Goal: Task Accomplishment & Management: Complete application form

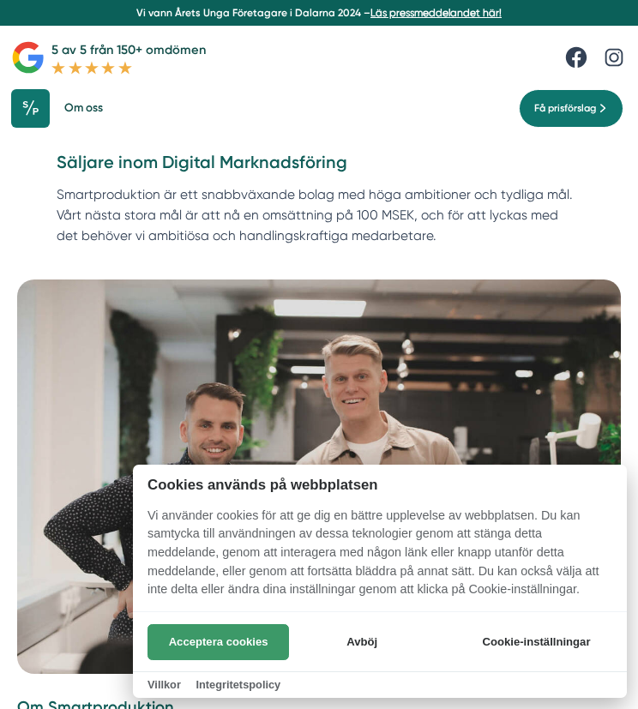
click at [232, 644] on button "Acceptera cookies" at bounding box center [217, 642] width 141 height 36
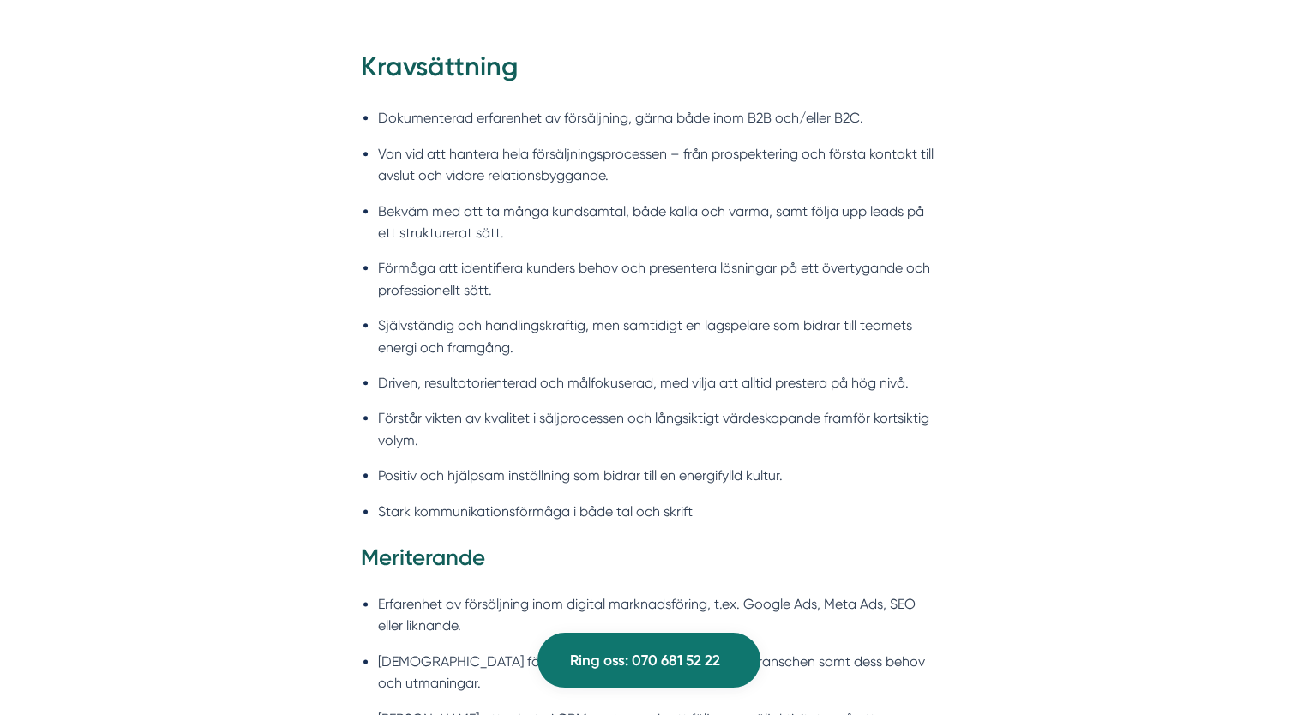
scroll to position [1932, 0]
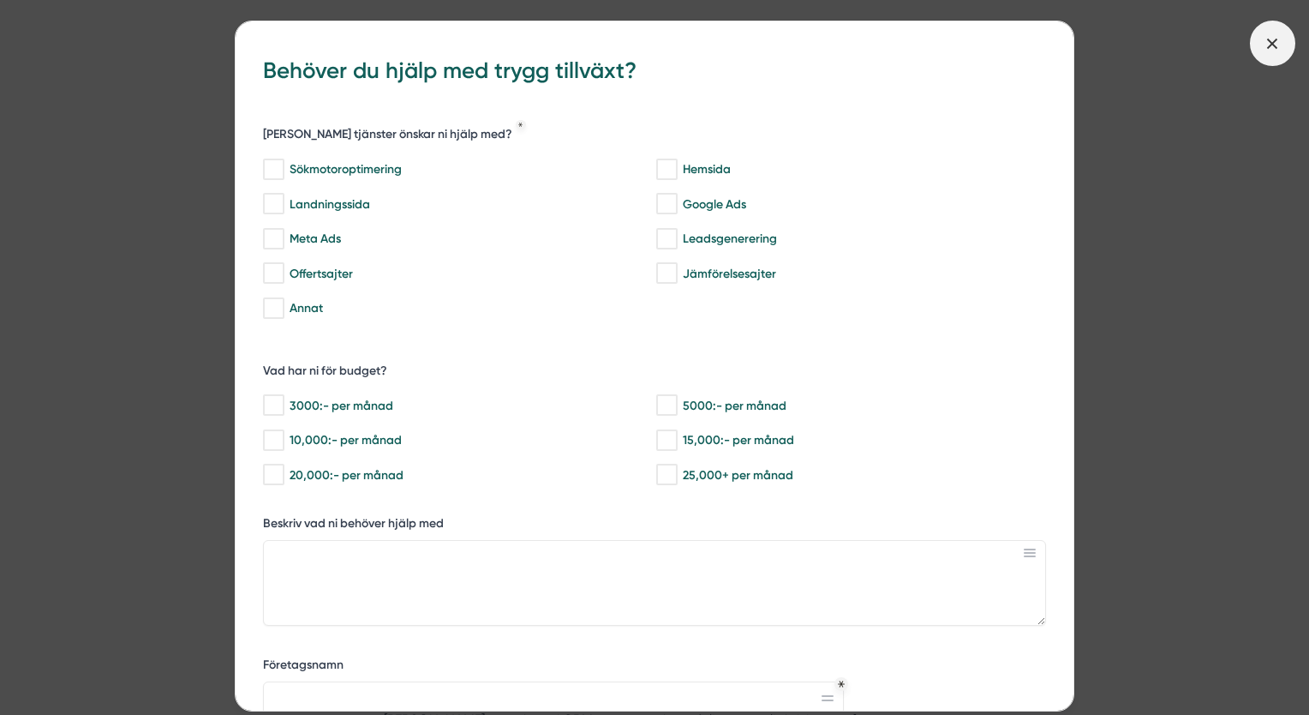
click at [637, 39] on icon at bounding box center [1272, 43] width 19 height 19
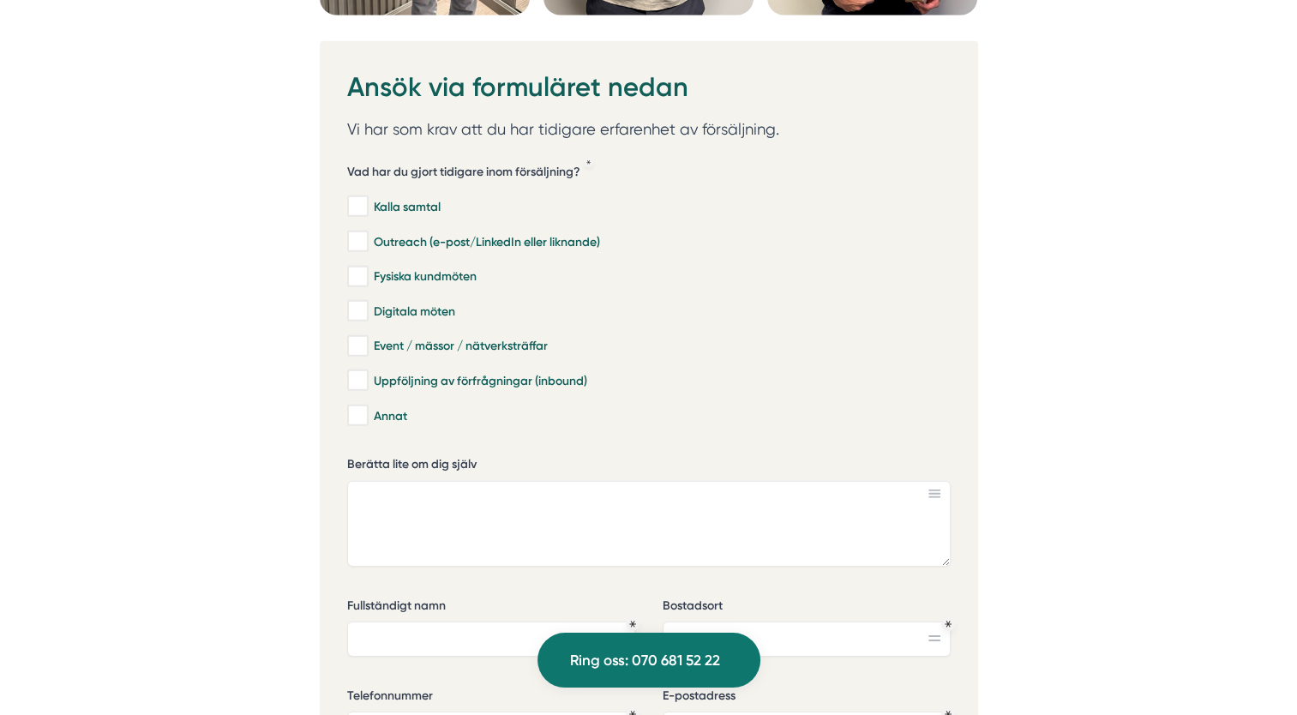
scroll to position [5162, 0]
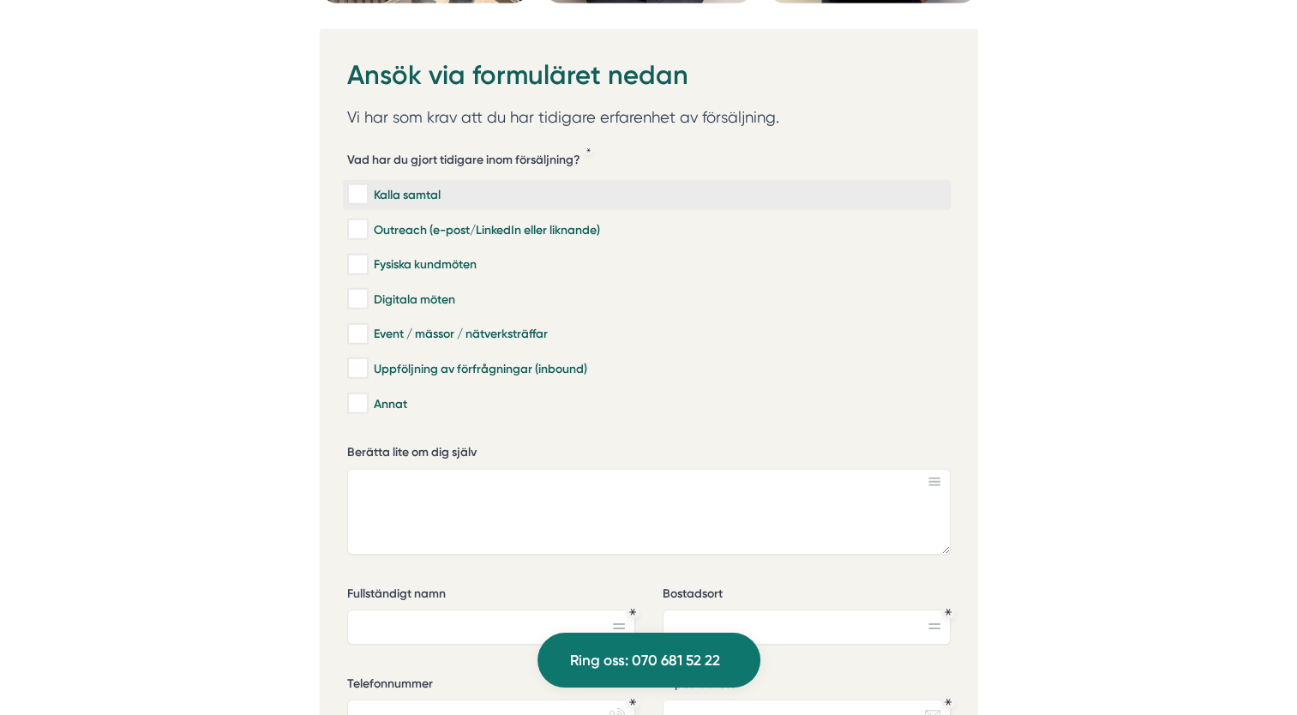
click at [543, 186] on div "Kalla samtal" at bounding box center [646, 194] width 599 height 17
click at [367, 186] on input "Kalla samtal" at bounding box center [357, 194] width 20 height 17
checkbox input "true"
click at [631, 221] on div "Outreach (e-post/LinkedIn eller liknande)" at bounding box center [646, 229] width 599 height 17
click at [367, 221] on input "Outreach (e-post/LinkedIn eller liknande)" at bounding box center [357, 229] width 20 height 17
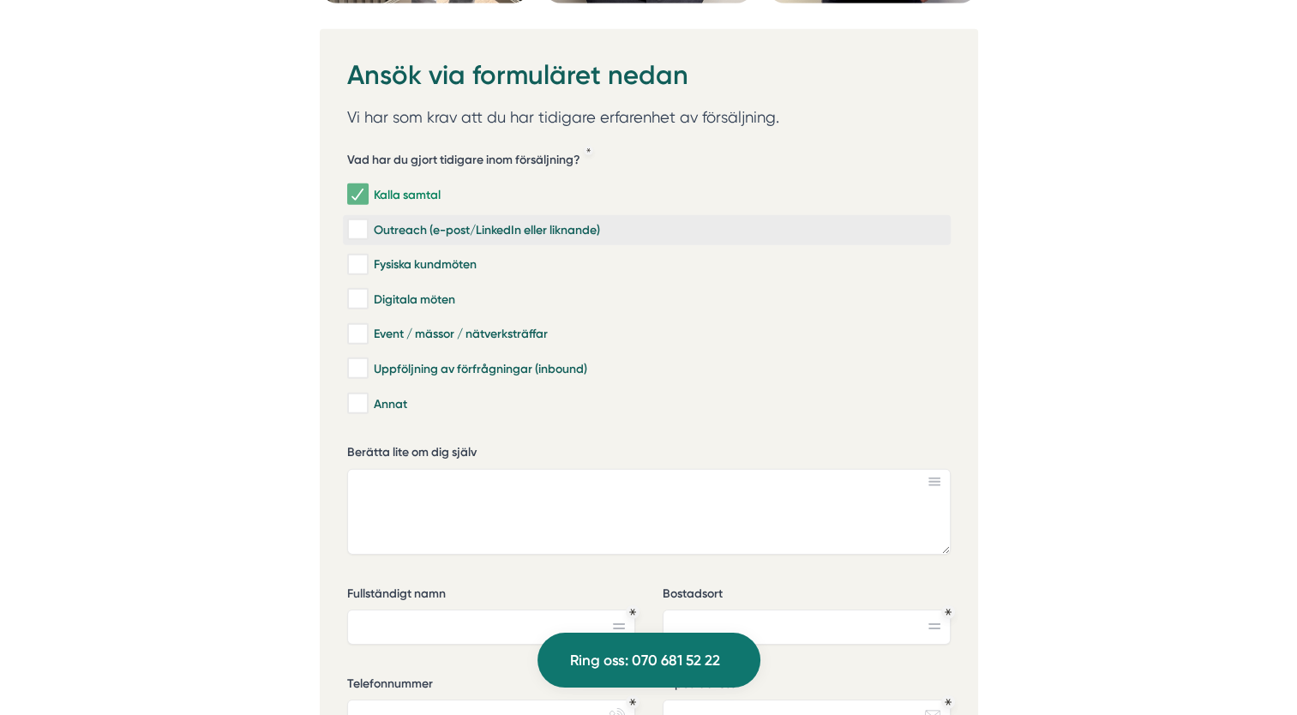
checkbox input "true"
click at [578, 256] on div "Fysiska kundmöten" at bounding box center [646, 264] width 599 height 17
click at [367, 256] on input "Fysiska kundmöten" at bounding box center [357, 264] width 20 height 17
checkbox input "true"
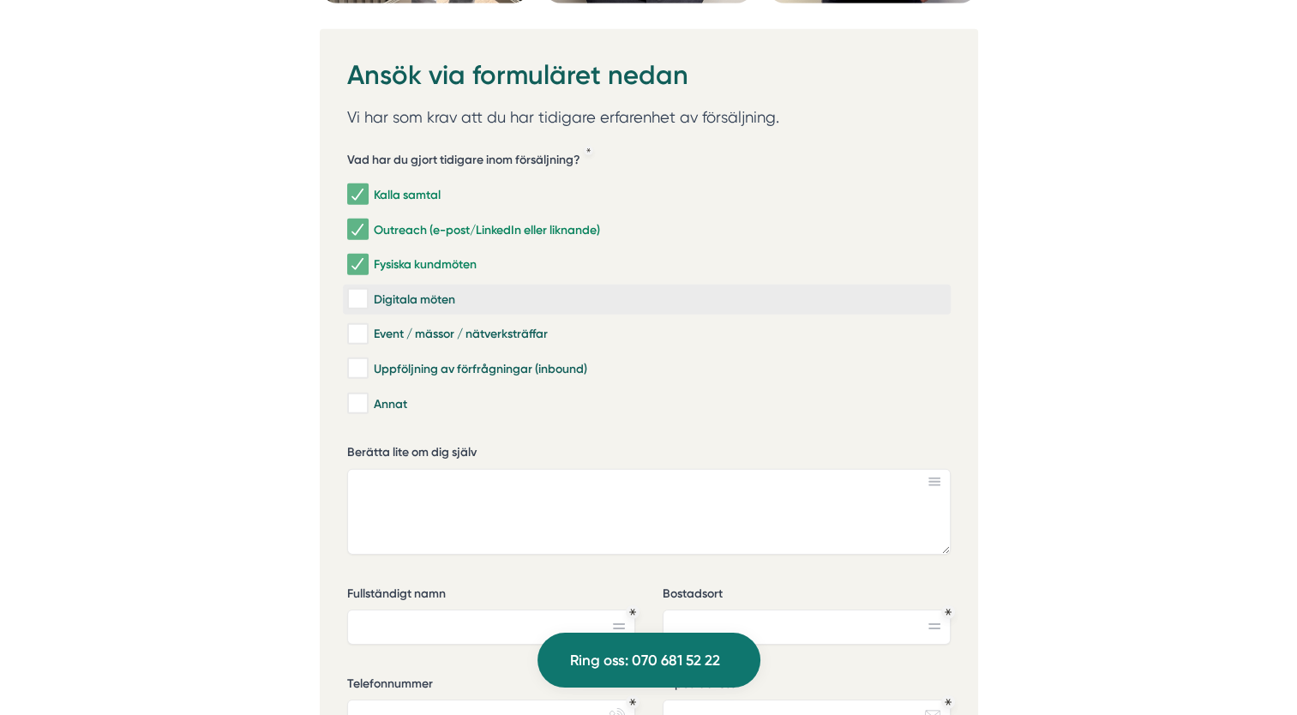
click at [558, 291] on div "Digitala möten" at bounding box center [646, 299] width 599 height 17
click at [367, 291] on input "Digitala möten" at bounding box center [357, 299] width 20 height 17
checkbox input "true"
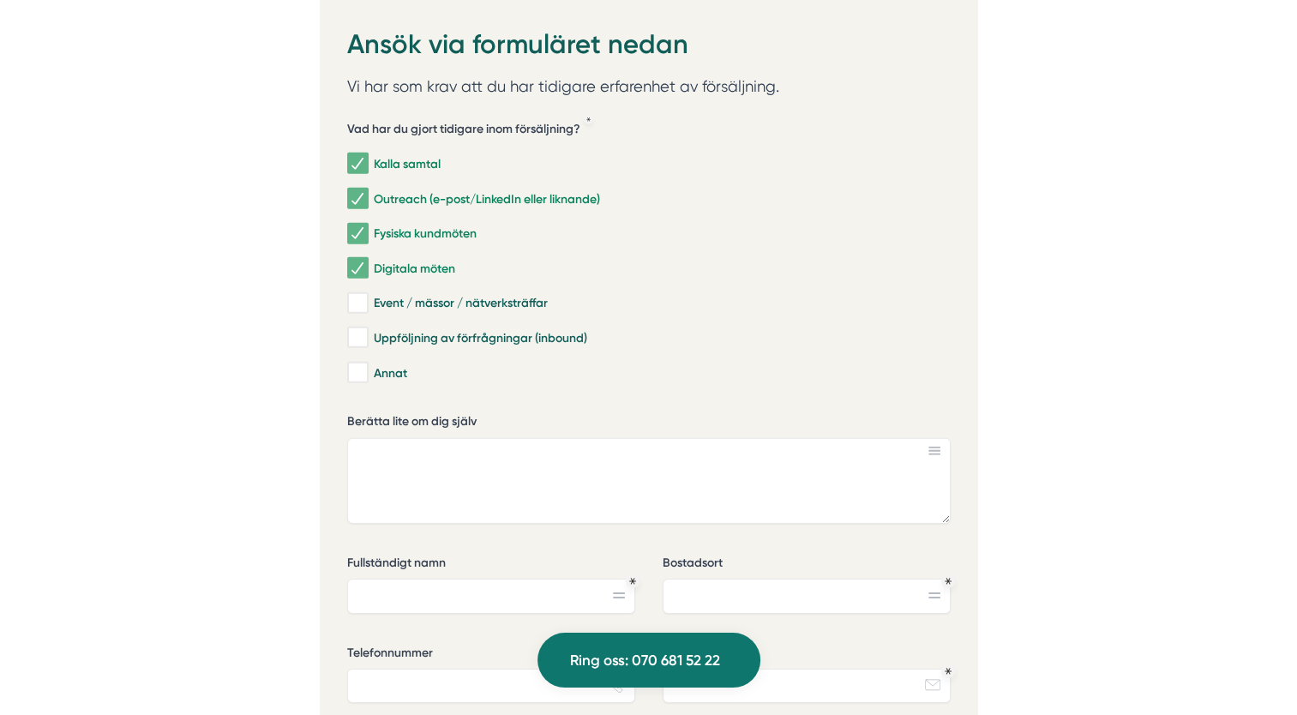
scroll to position [5193, 0]
click at [519, 329] on div "Uppföljning av förfrågningar (inbound)" at bounding box center [646, 337] width 599 height 17
click at [367, 329] on input "Uppföljning av förfrågningar (inbound)" at bounding box center [357, 337] width 20 height 17
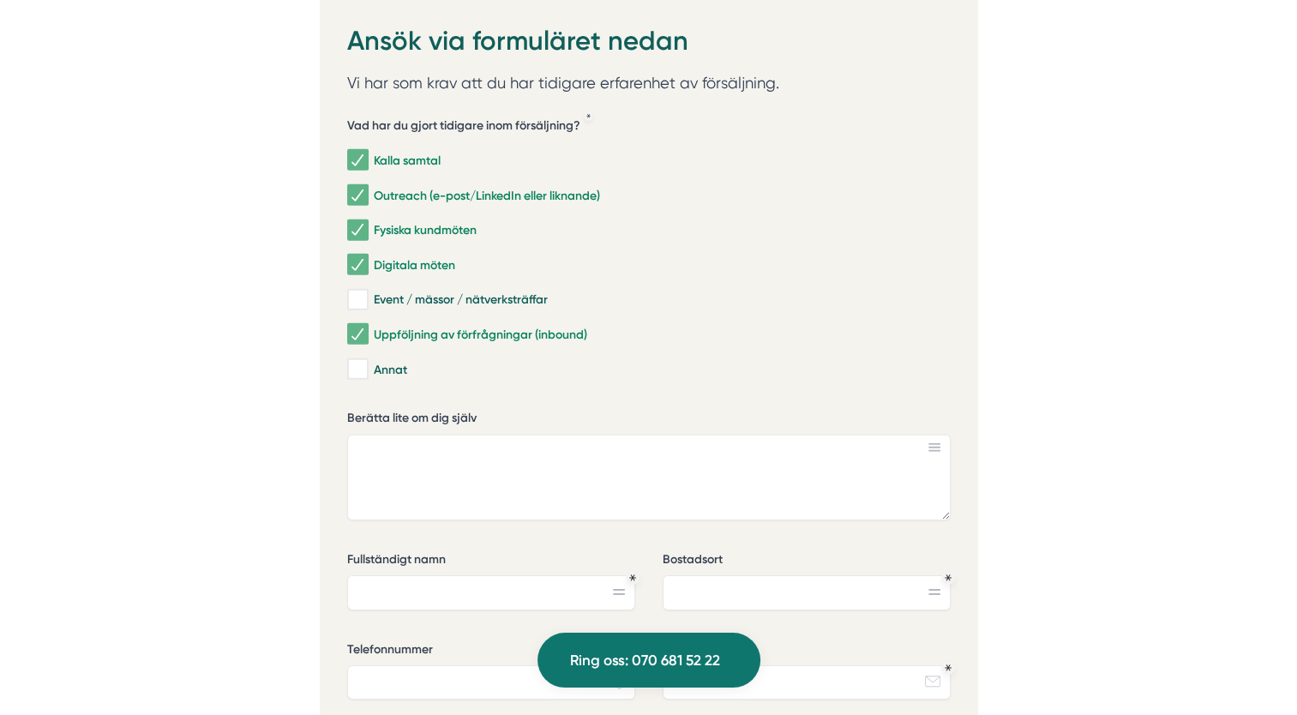
scroll to position [5199, 0]
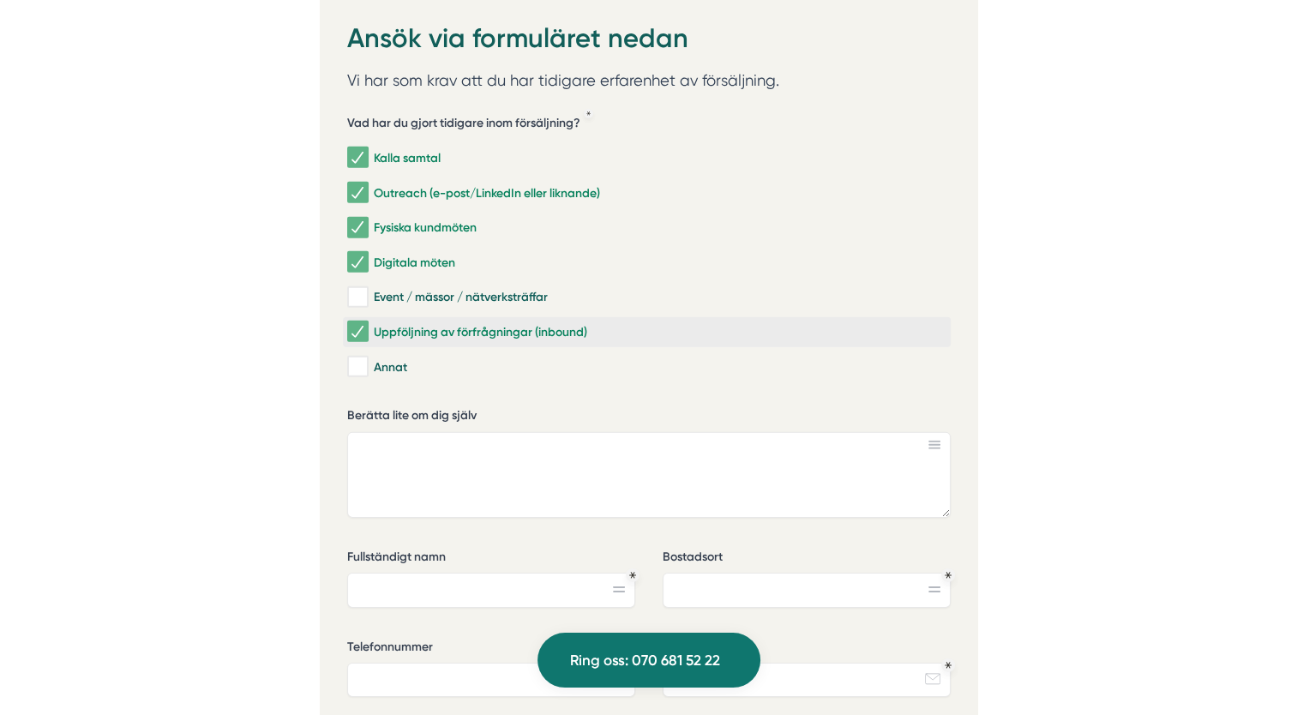
click at [513, 323] on div "Uppföljning av förfrågningar (inbound)" at bounding box center [646, 331] width 599 height 17
click at [367, 323] on input "Uppföljning av förfrågningar (inbound)" at bounding box center [357, 331] width 20 height 17
click at [513, 323] on div "Uppföljning av förfrågningar (inbound)" at bounding box center [646, 331] width 599 height 17
click at [367, 323] on input "Uppföljning av förfrågningar (inbound)" at bounding box center [357, 331] width 20 height 17
checkbox input "true"
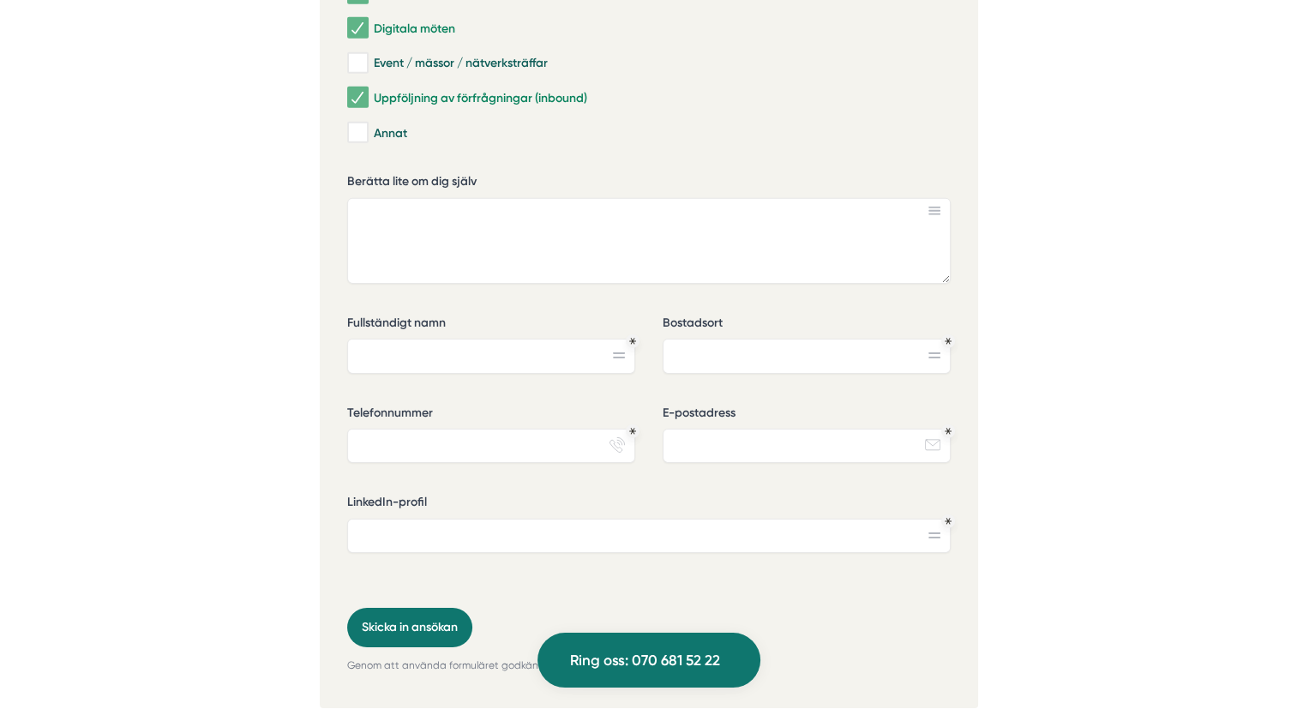
scroll to position [5439, 0]
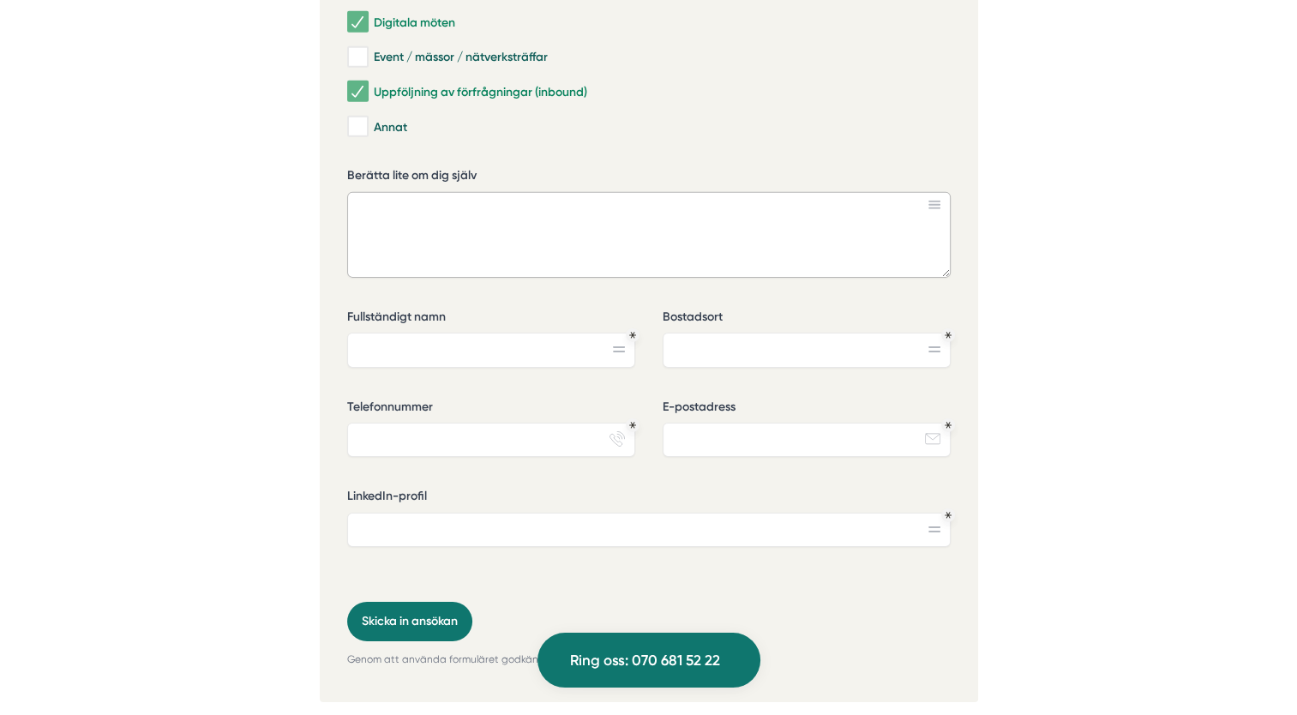
click at [555, 192] on textarea "Berätta lite om dig själv" at bounding box center [648, 235] width 603 height 86
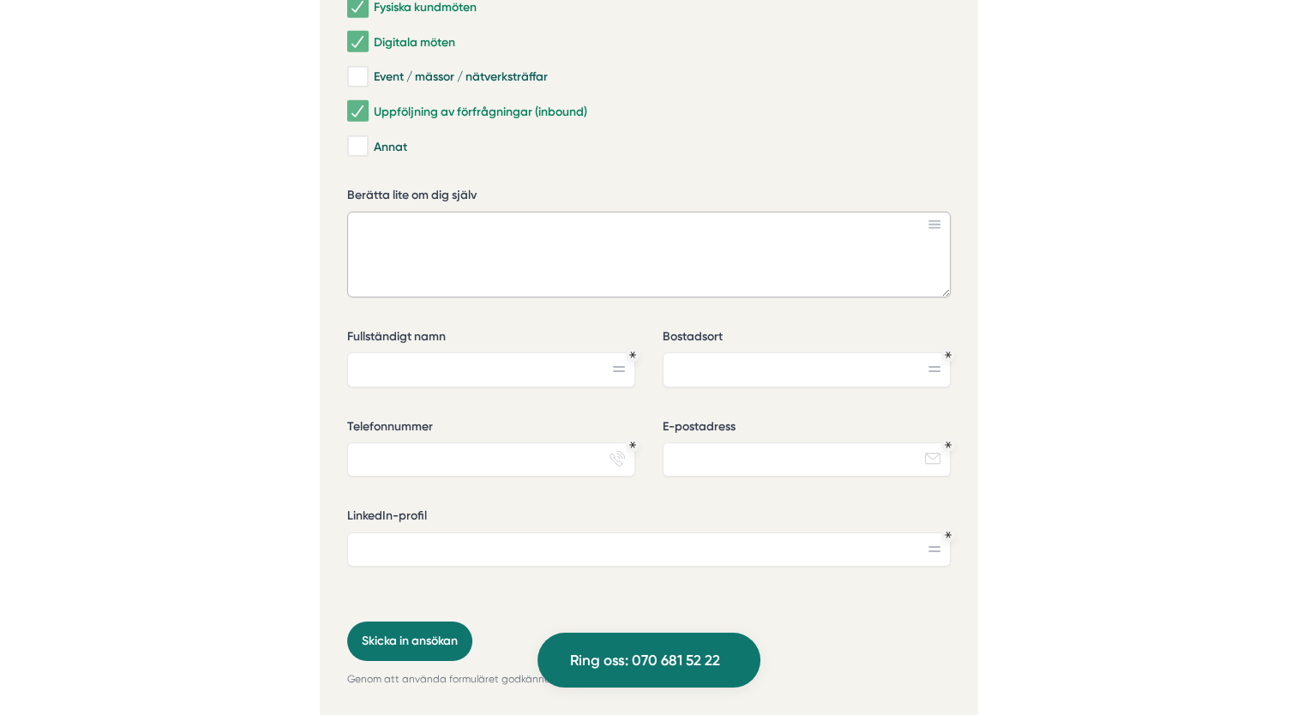
scroll to position [5443, 0]
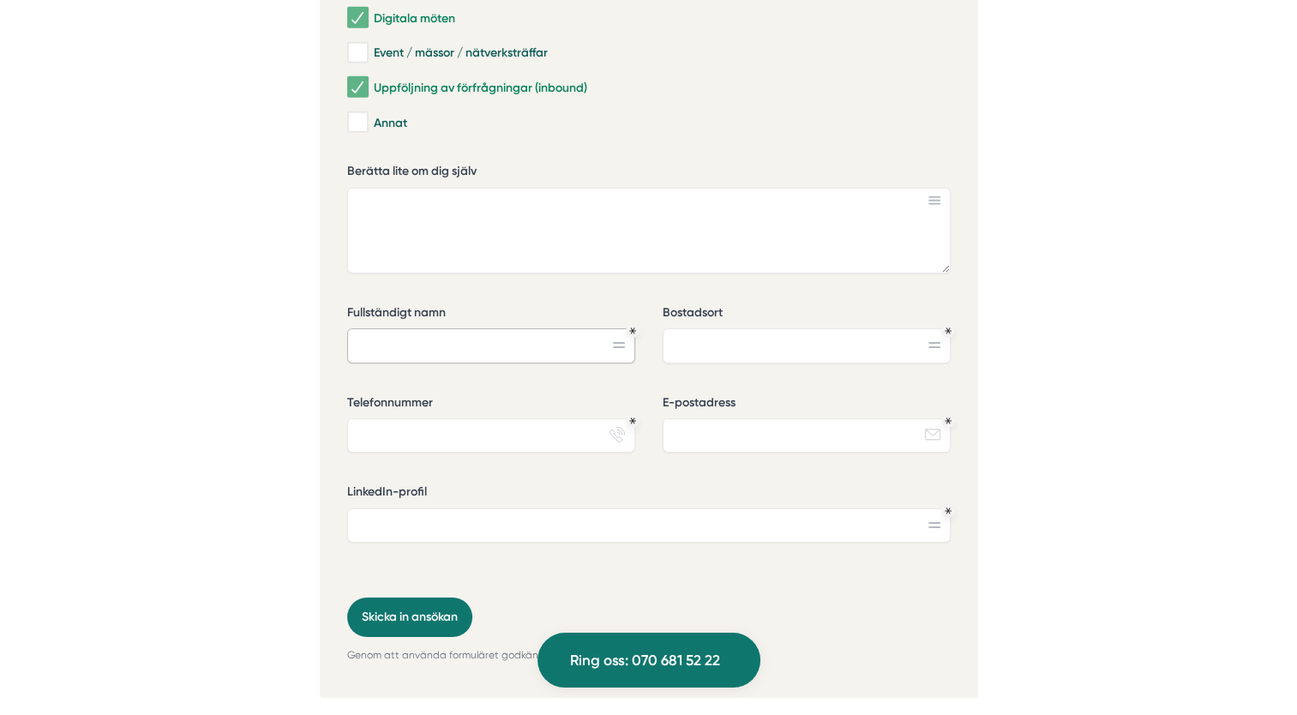
click at [500, 328] on input "Fullständigt namn" at bounding box center [491, 345] width 288 height 34
type input "Christoffer From"
type input "Huddinge"
click at [442, 418] on input "Telefonnummer" at bounding box center [491, 435] width 288 height 34
type input "0768904157"
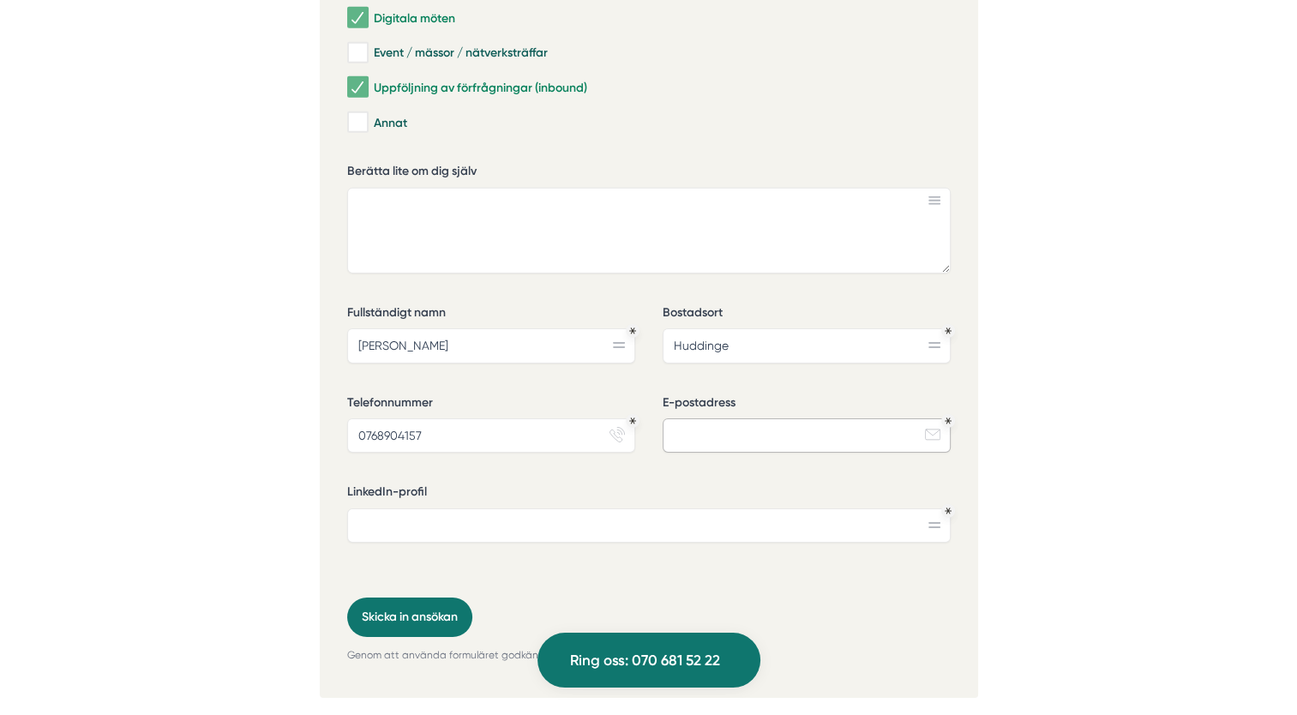
click at [637, 418] on input "E-postadress" at bounding box center [806, 435] width 288 height 34
type input "christoffer.k.from@gmail.com"
click at [637, 508] on input "LinkedIn-profil" at bounding box center [648, 525] width 603 height 34
paste input "www.linkedin.com/in/christofferfrom"
click at [356, 508] on input "www.linkedin.com/in/christofferfrom" at bounding box center [648, 525] width 603 height 34
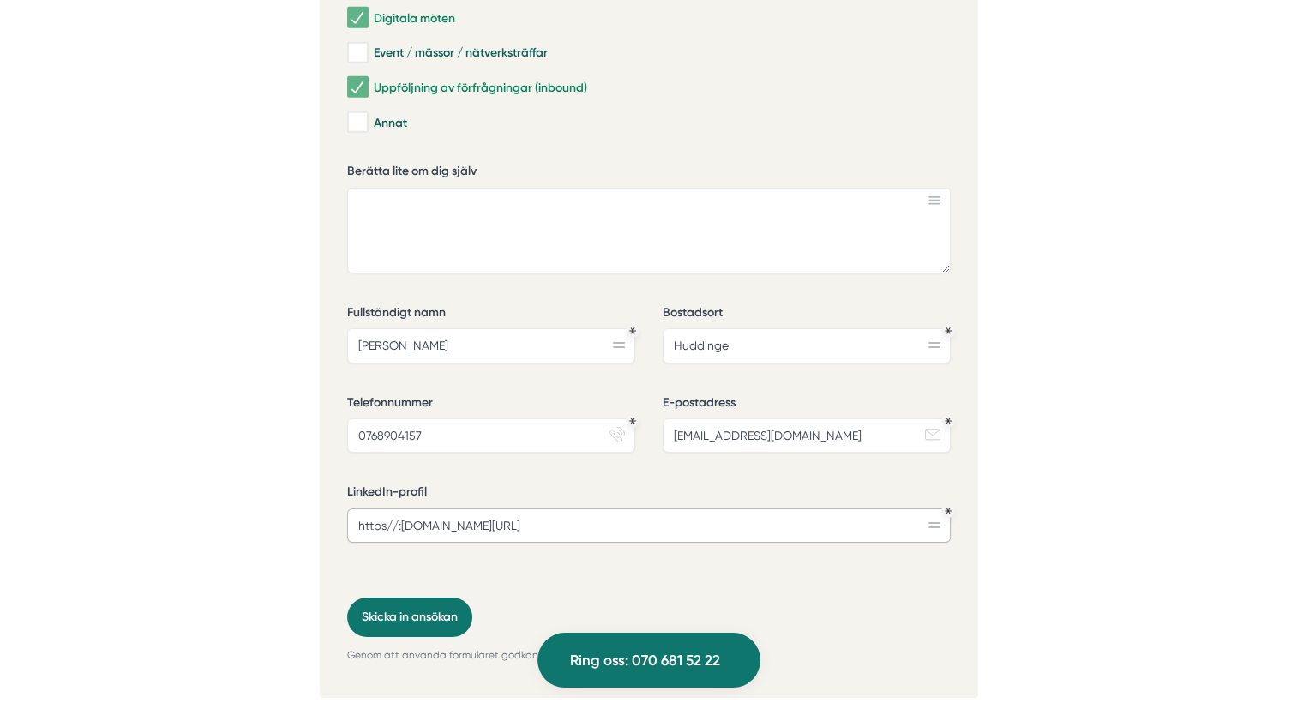
type input "https//:www.linkedin.com/in/christofferfrom"
click at [637, 502] on div "LinkedIn-profil https//:www.linkedin.com/in/christofferfrom" at bounding box center [648, 519] width 603 height 73
click at [637, 543] on div "Vad har du gjort tidigare inom försäljning? Kalla samtal Outreach (e-post/Linke…" at bounding box center [648, 227] width 603 height 740
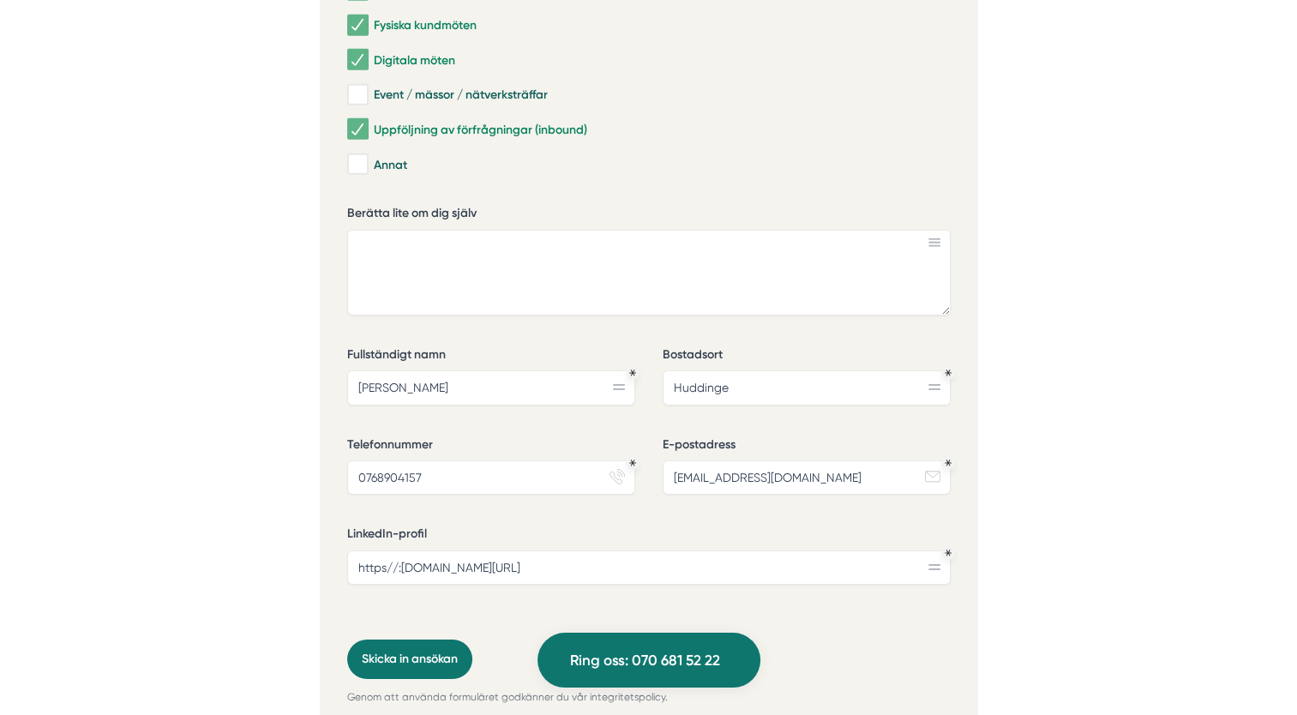
scroll to position [5430, 0]
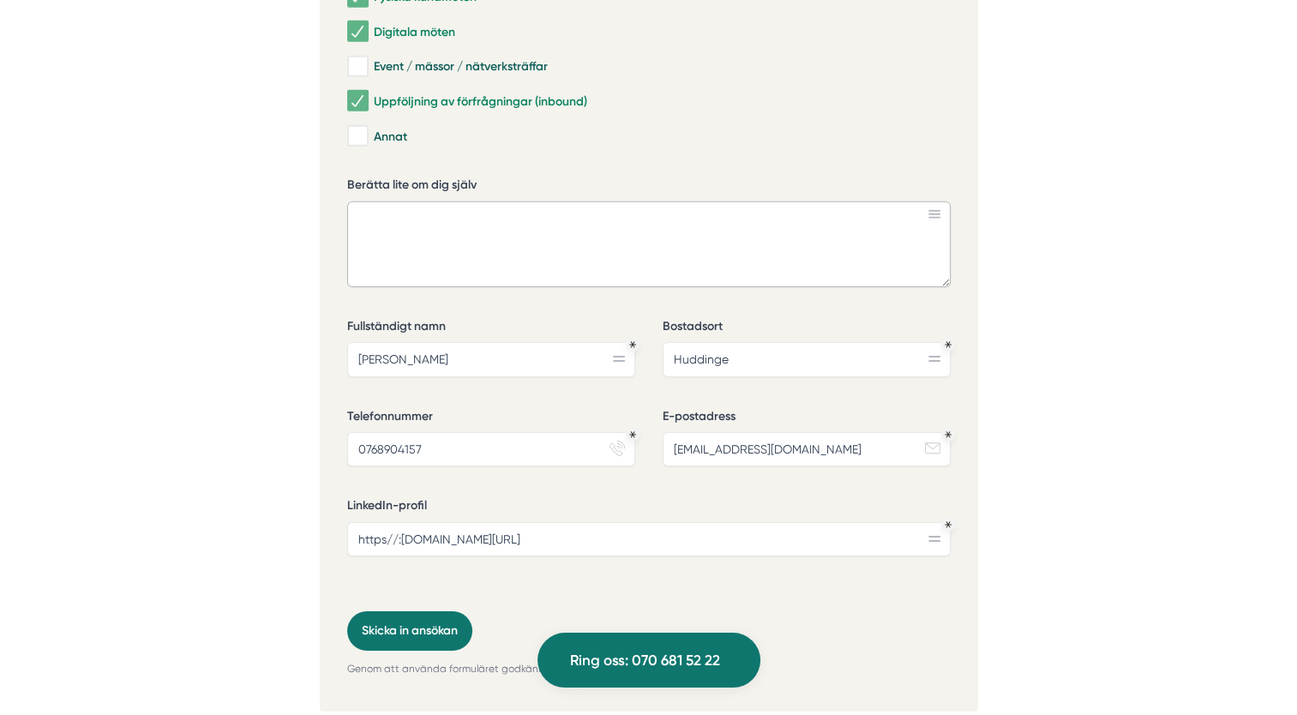
click at [572, 201] on textarea "Berätta lite om dig själv" at bounding box center [648, 244] width 603 height 86
paste textarea "Energifull och målmedveten Key Account Manager med en unik bakgrund som egenför…"
click at [350, 201] on textarea "Energifull och målmedveten Key Account Manager med en unik bakgrund som egenför…" at bounding box center [648, 244] width 603 height 86
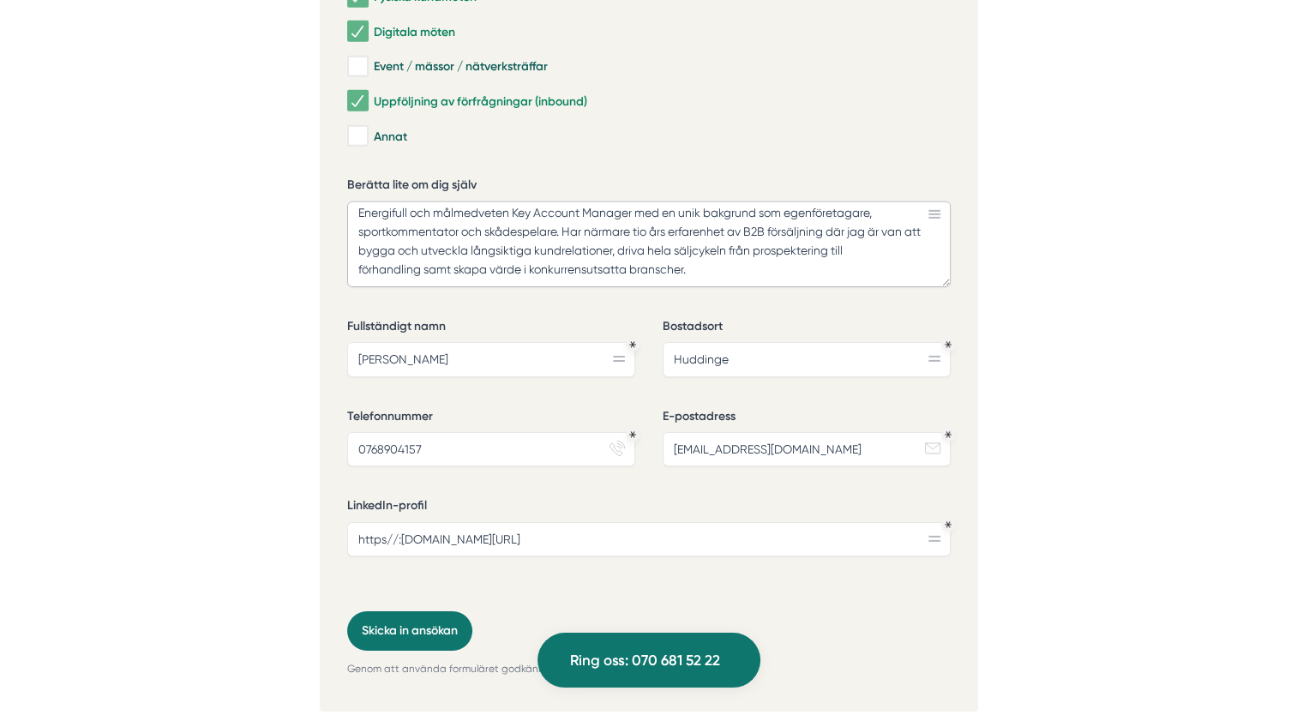
scroll to position [5, 0]
click at [637, 201] on textarea "Energifull och målmedveten Key Account Manager med en unik bakgrund som egenför…" at bounding box center [648, 244] width 603 height 86
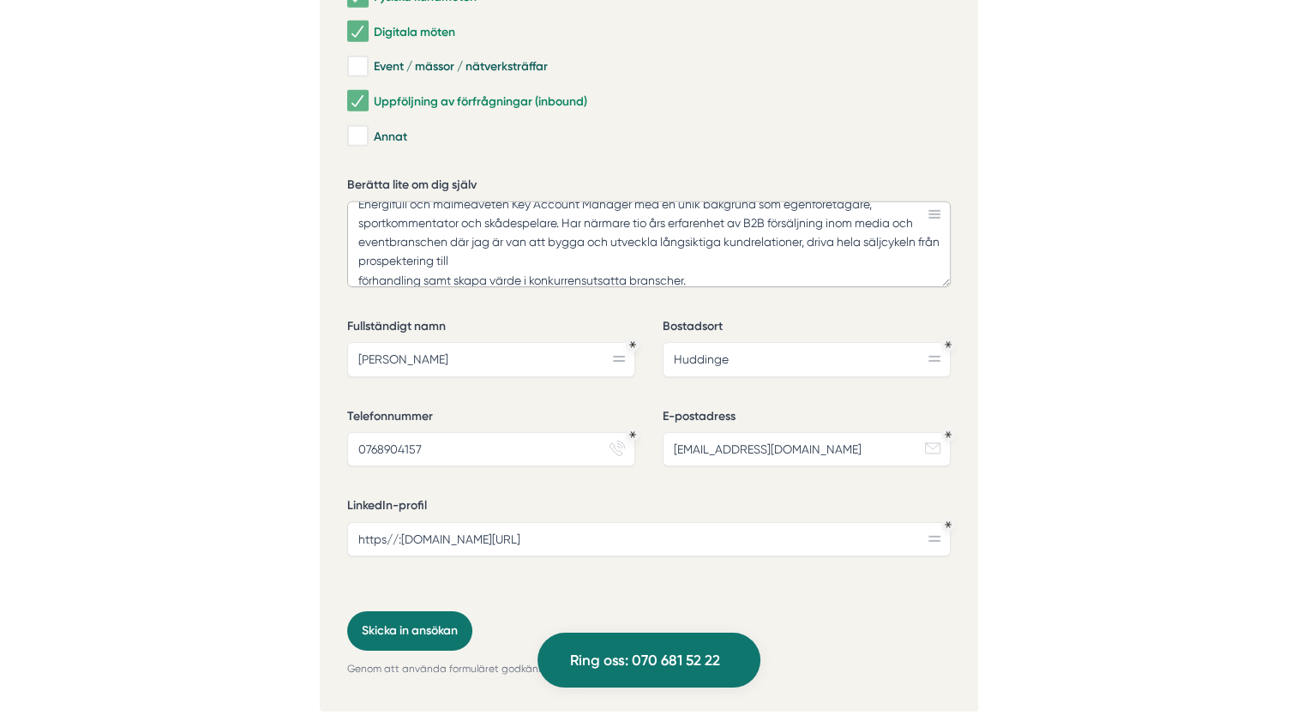
click at [637, 204] on textarea "Energifull och målmedveten Key Account Manager med en unik bakgrund som egenför…" at bounding box center [648, 244] width 603 height 86
click at [353, 227] on textarea "Energifull och målmedveten Key Account Manager med en unik bakgrund som egenför…" at bounding box center [648, 244] width 603 height 86
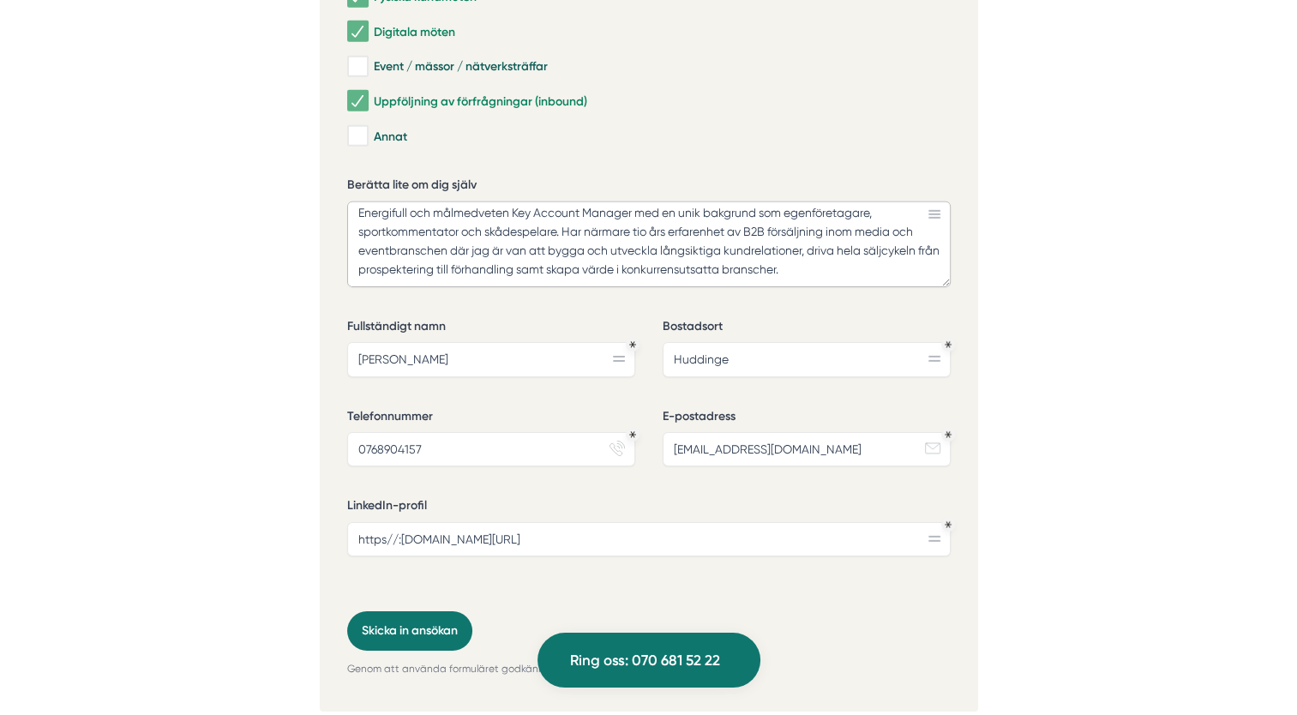
scroll to position [5, 0]
click at [495, 204] on textarea "Energifull och målmedveten Key Account Manager med en unik bakgrund som egenför…" at bounding box center [648, 244] width 603 height 86
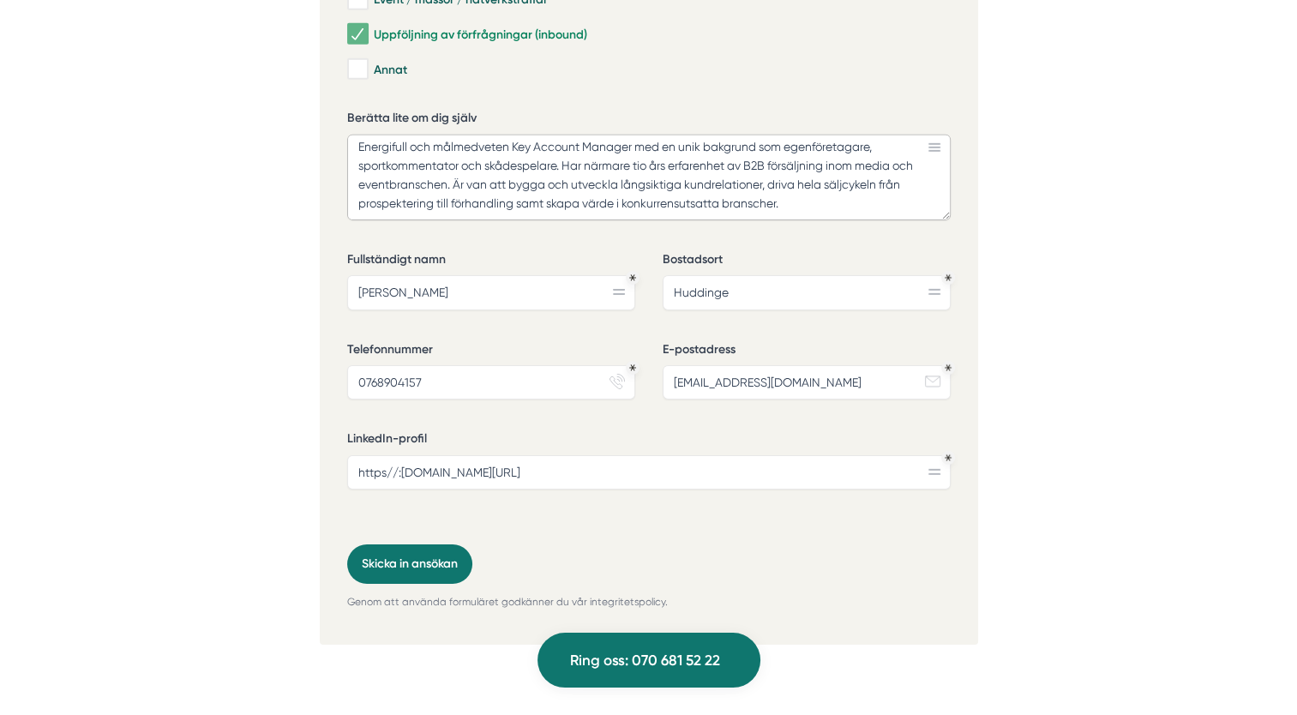
scroll to position [5495, 0]
click at [637, 149] on textarea "Energifull och målmedveten Key Account Manager med en unik bakgrund som egenför…" at bounding box center [648, 179] width 603 height 86
click at [637, 136] on textarea "Energifull och målmedveten Key Account Manager med en unik bakgrund som egenför…" at bounding box center [648, 179] width 603 height 86
click at [637, 152] on textarea "Energifull och målmedveten Key Account Manager med en unik bakgrund som egenför…" at bounding box center [648, 179] width 603 height 86
click at [637, 141] on textarea "Energifull och målmedveten Key Account Manager med en unik bakgrund som egenför…" at bounding box center [648, 179] width 603 height 86
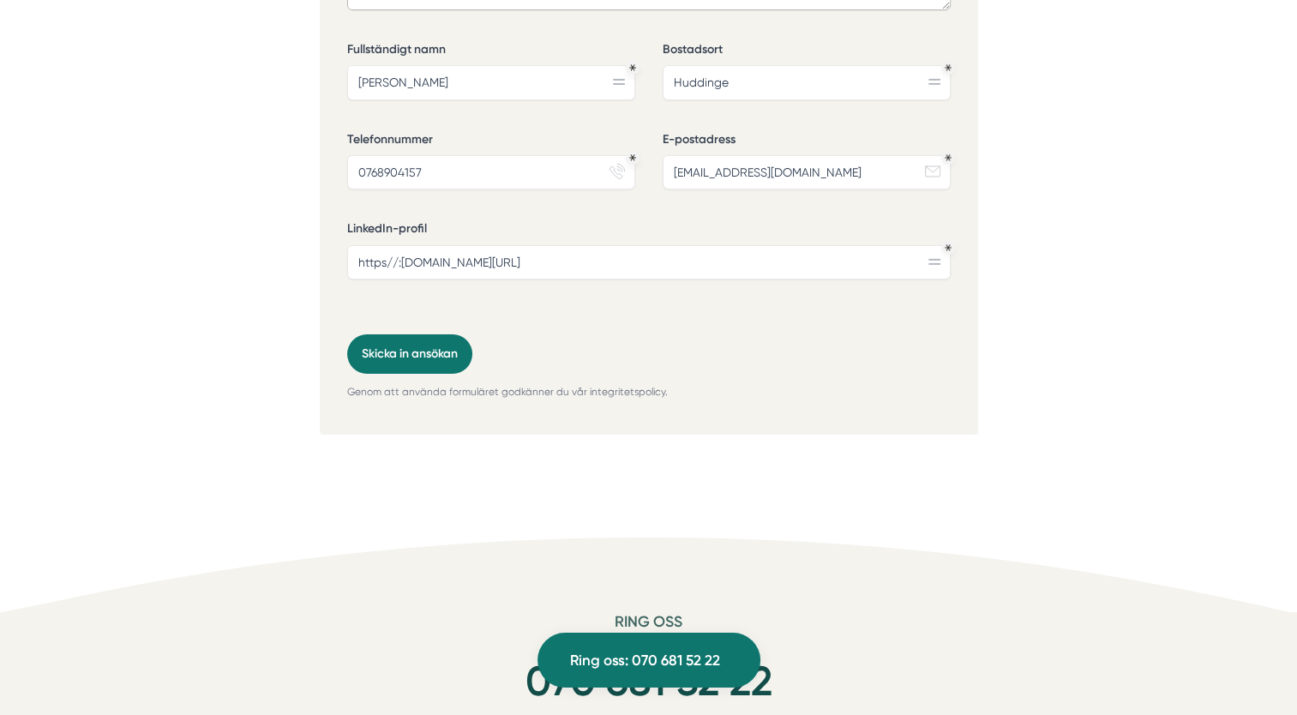
scroll to position [5710, 0]
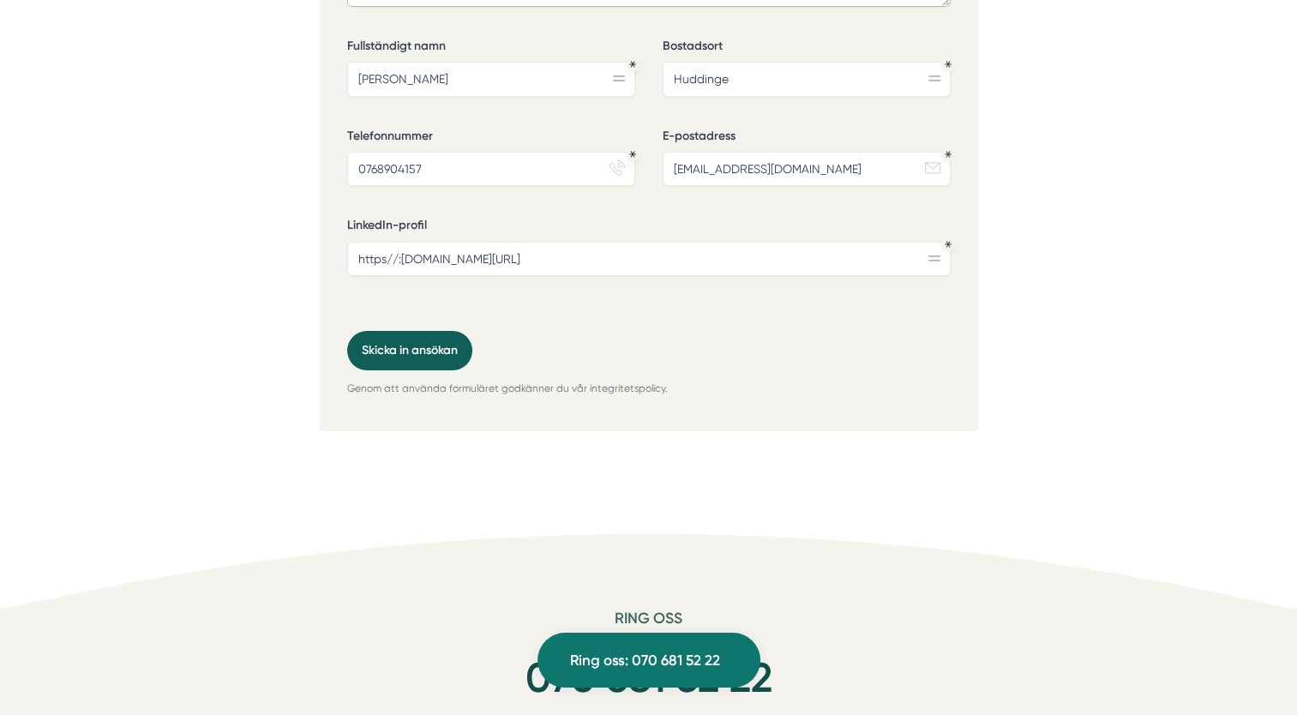
type textarea "Energifull och målmedveten Key Account Manager med en unik bakgrund som egenför…"
click at [457, 331] on button "Skicka in ansökan" at bounding box center [409, 350] width 125 height 39
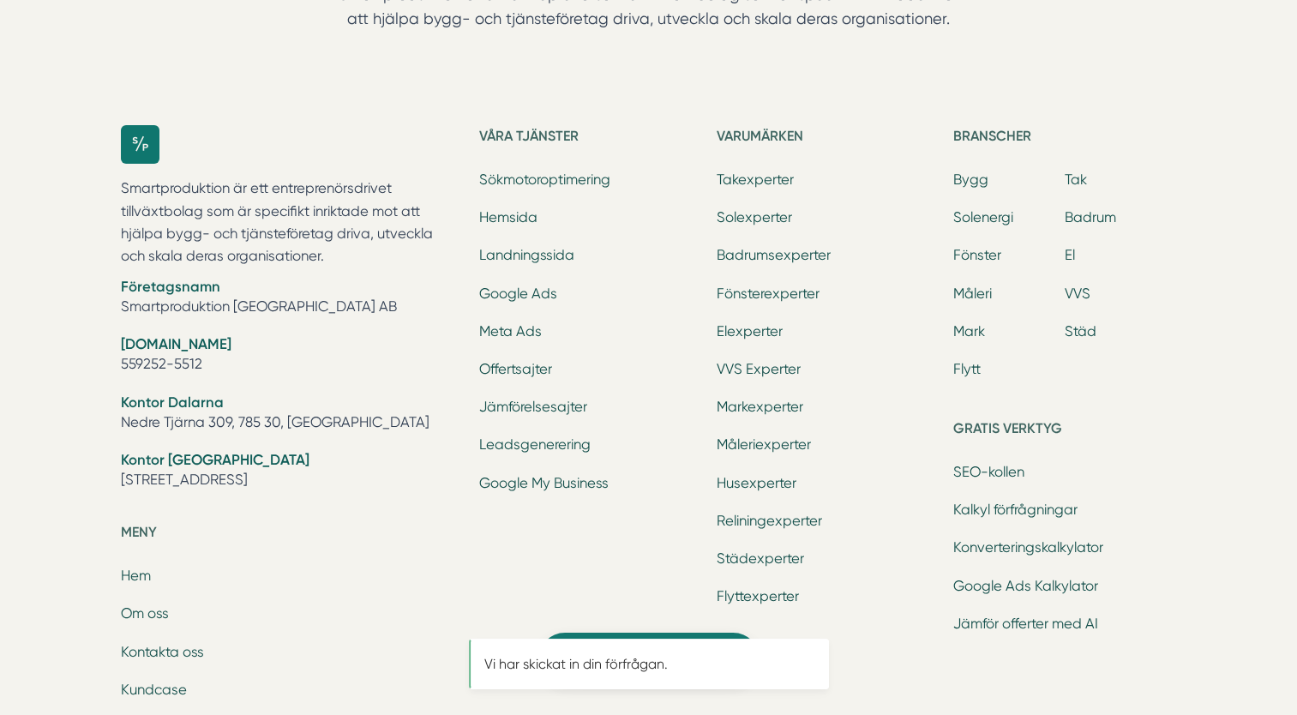
scroll to position [0, 0]
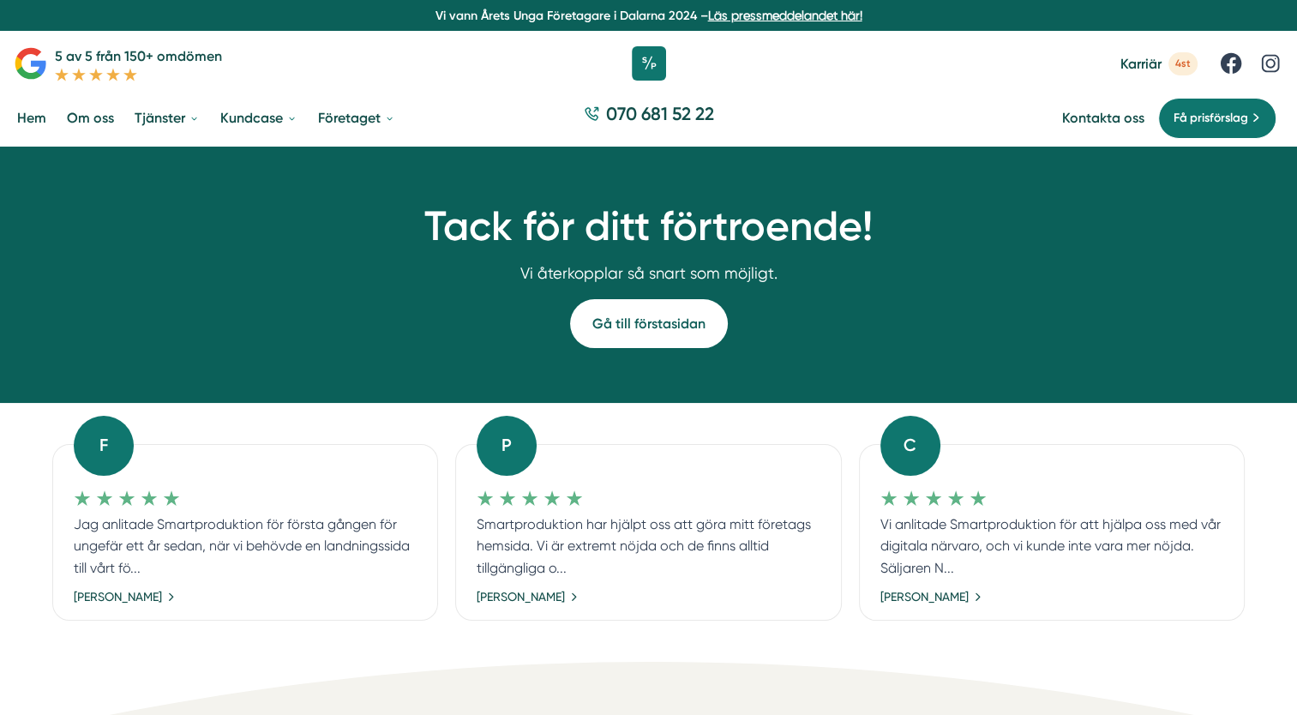
click at [596, 327] on link "Gå till förstasidan" at bounding box center [649, 323] width 158 height 49
